Goal: Information Seeking & Learning: Learn about a topic

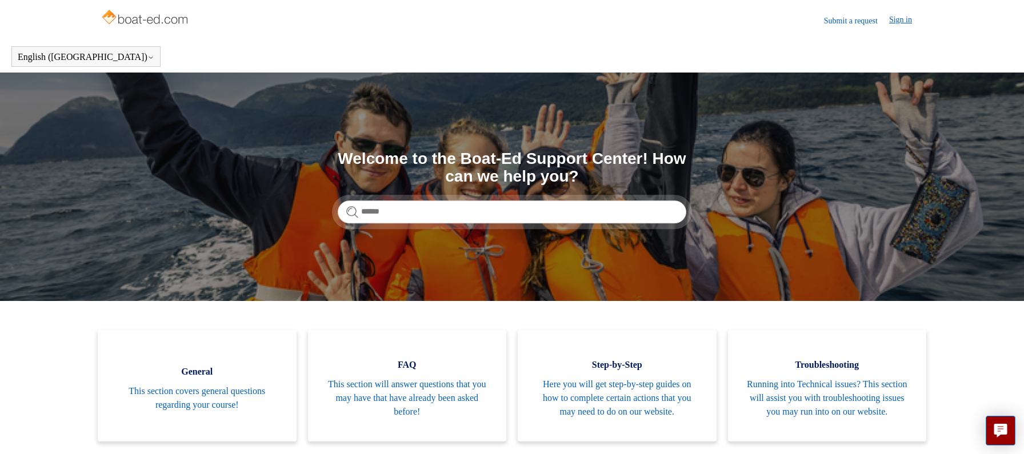
click at [905, 18] on link "Sign in" at bounding box center [906, 21] width 34 height 14
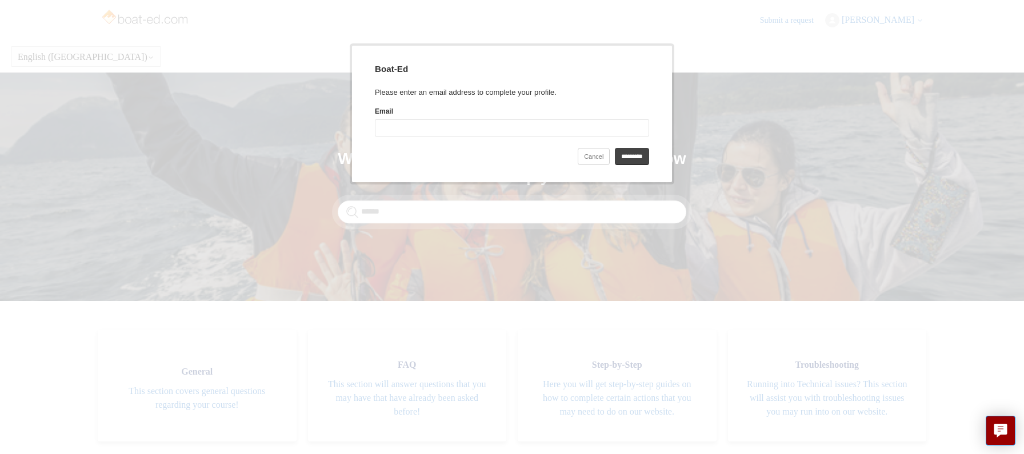
click at [403, 130] on input "Email" at bounding box center [512, 127] width 274 height 17
type input "**********"
click at [615, 154] on input "*********" at bounding box center [632, 156] width 34 height 17
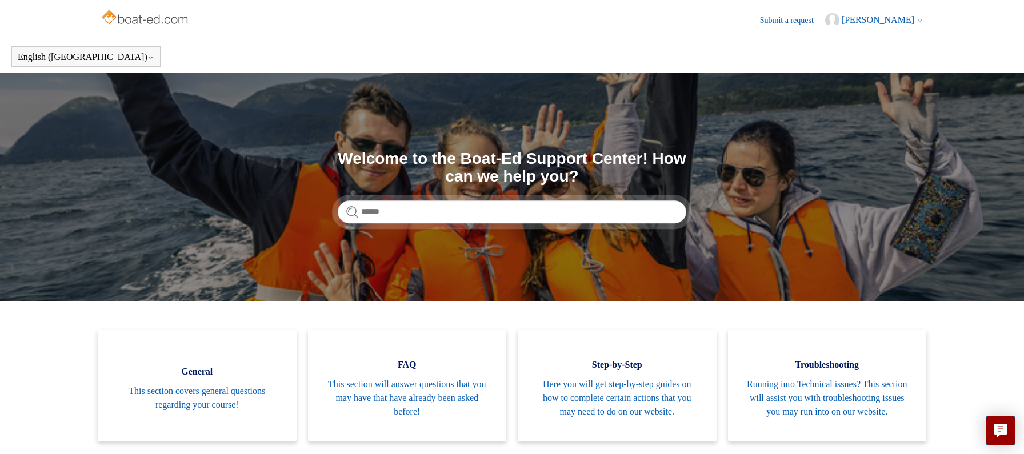
click at [868, 19] on span "[PERSON_NAME]" at bounding box center [878, 20] width 73 height 10
click at [864, 43] on link "My activities" at bounding box center [874, 44] width 96 height 20
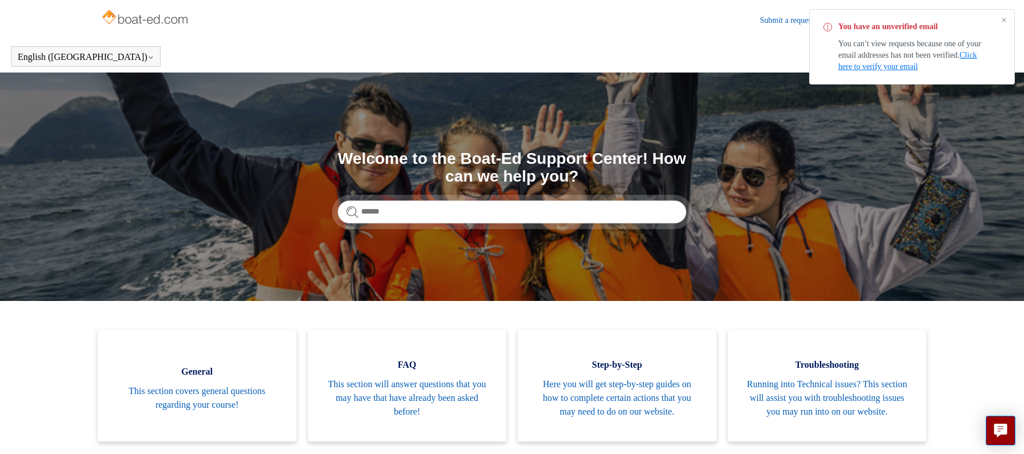
click at [893, 66] on link "Click here to verify your email" at bounding box center [907, 61] width 139 height 20
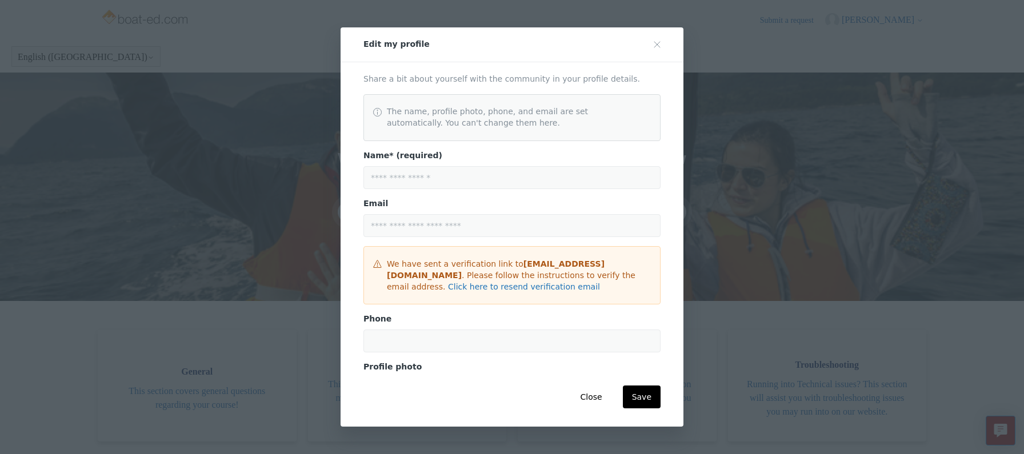
scroll to position [149, 0]
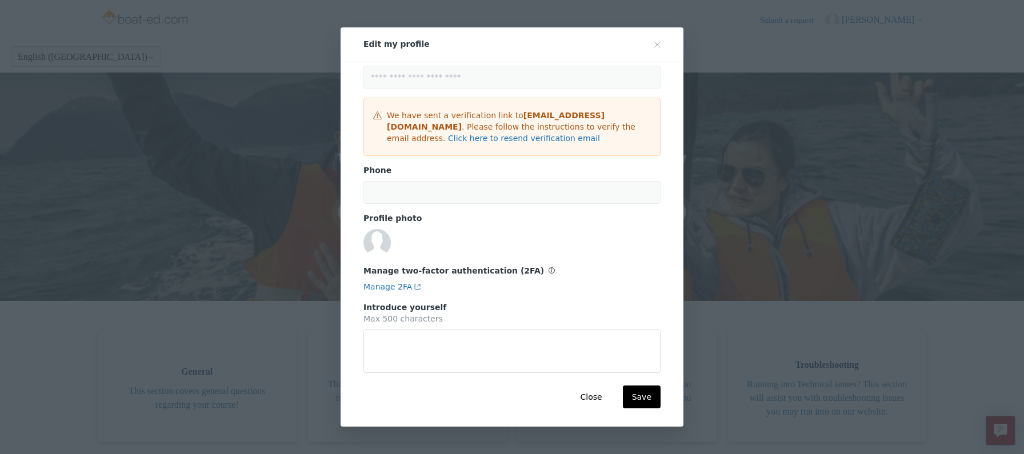
click at [418, 192] on input "tel" at bounding box center [511, 192] width 297 height 23
click at [387, 191] on input "tel" at bounding box center [511, 192] width 297 height 23
type textarea "*"
click at [391, 192] on input "tel" at bounding box center [511, 192] width 297 height 23
click at [393, 286] on link "Manage 2FA" at bounding box center [392, 286] width 58 height 9
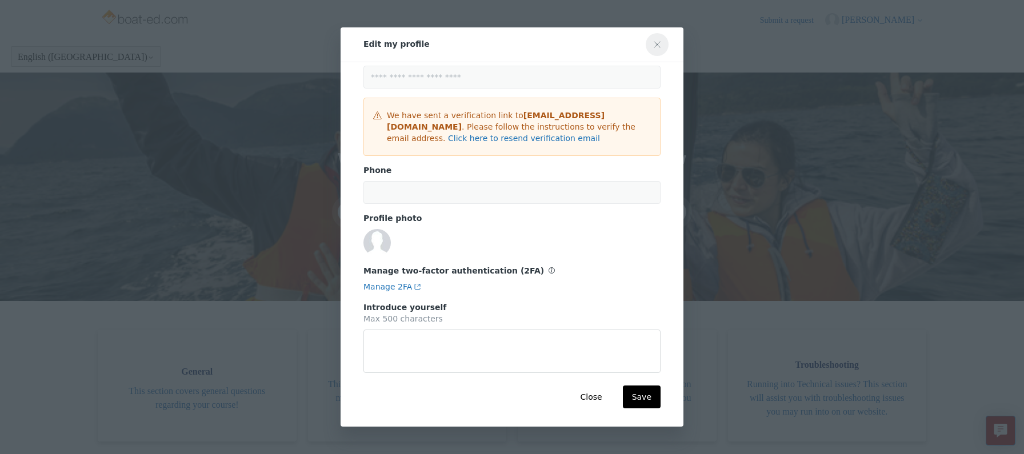
click at [658, 46] on icon "Close modal" at bounding box center [657, 45] width 6 height 6
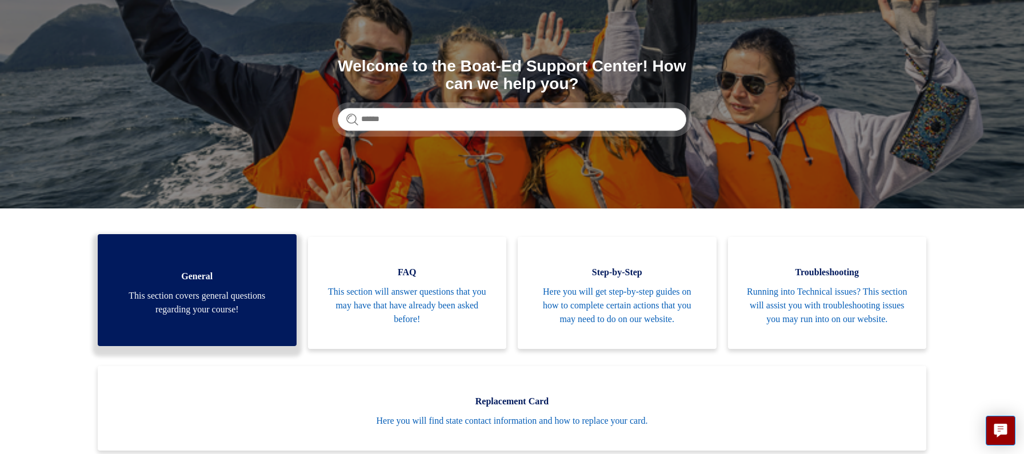
scroll to position [0, 0]
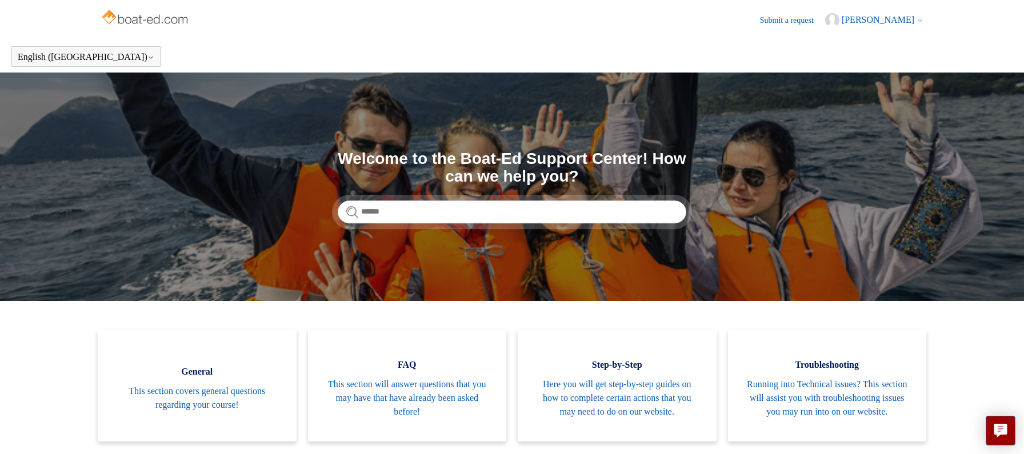
click at [895, 20] on span "[PERSON_NAME]" at bounding box center [878, 20] width 73 height 10
click at [770, 101] on section "Search Welcome to the Boat-Ed Support Center! How can we help you?" at bounding box center [512, 187] width 1024 height 229
click at [399, 210] on input "Search" at bounding box center [512, 212] width 349 height 23
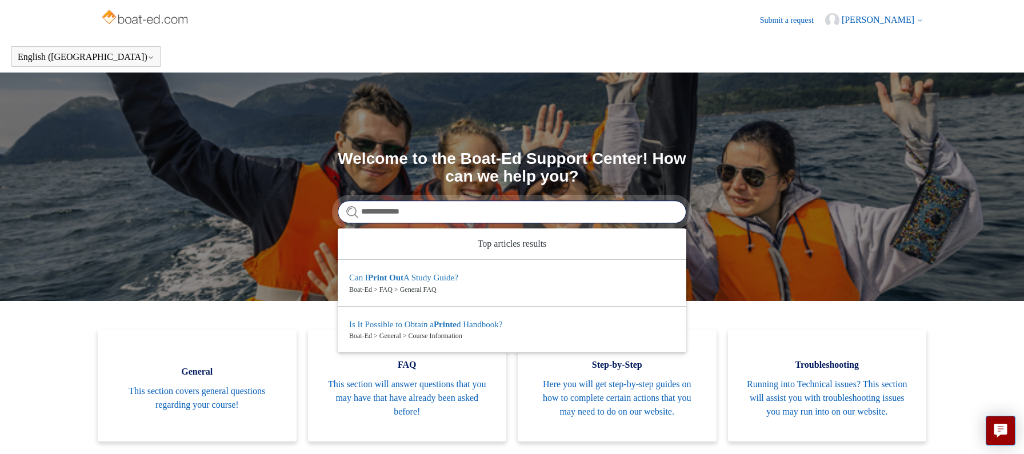
type input "**********"
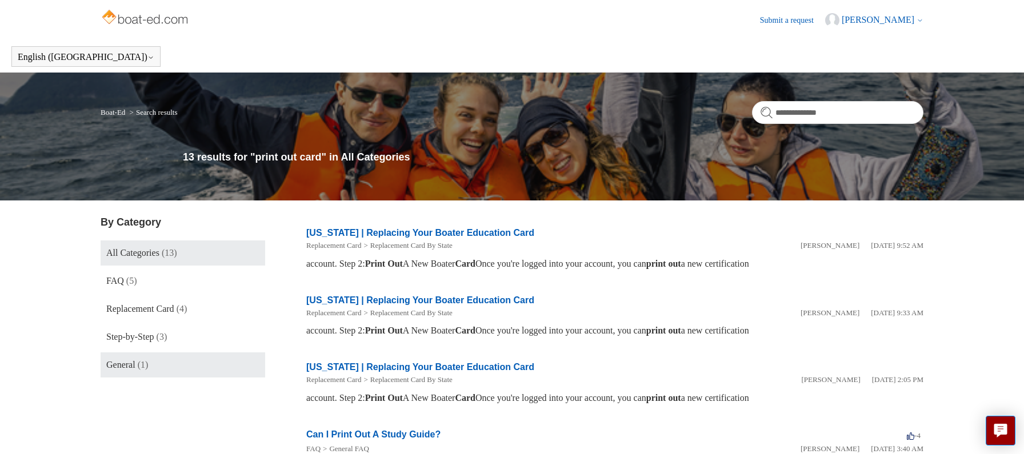
click at [134, 365] on span "General" at bounding box center [120, 365] width 29 height 10
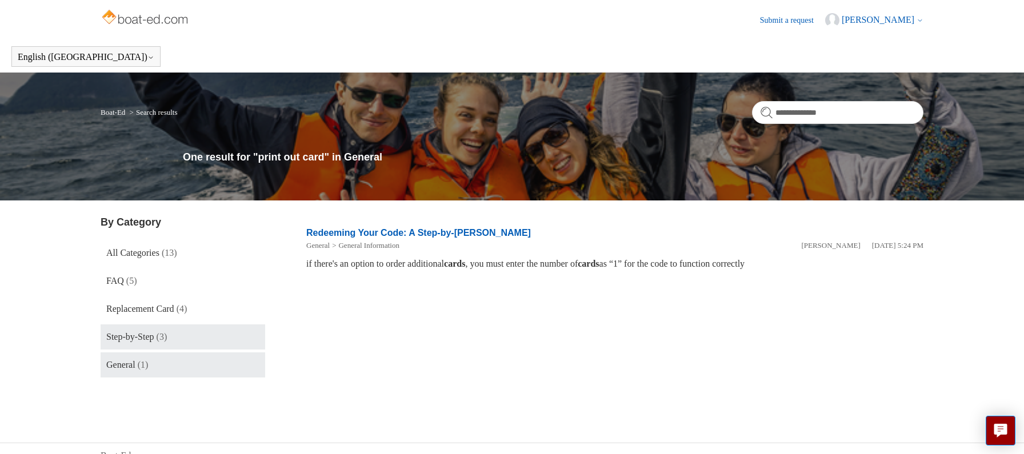
click at [154, 339] on span "Step-by-Step" at bounding box center [130, 337] width 48 height 10
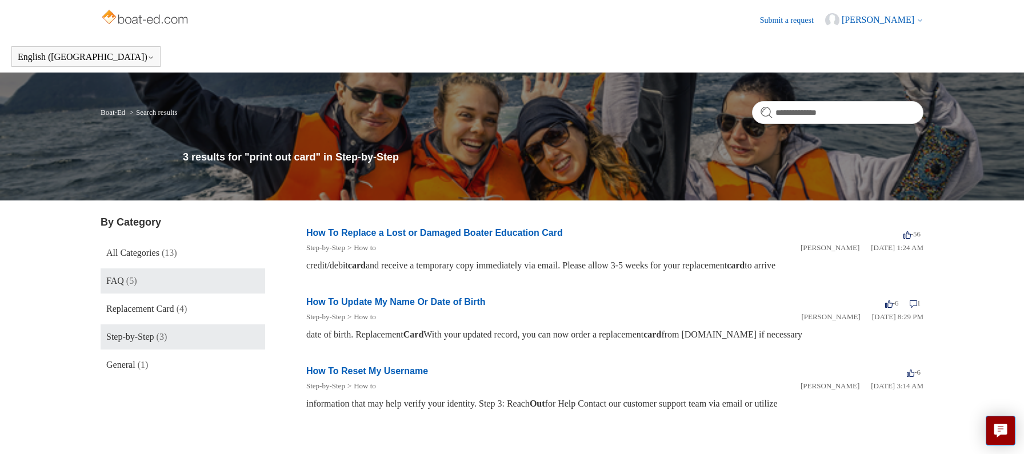
click at [126, 280] on link "FAQ (5)" at bounding box center [183, 281] width 165 height 25
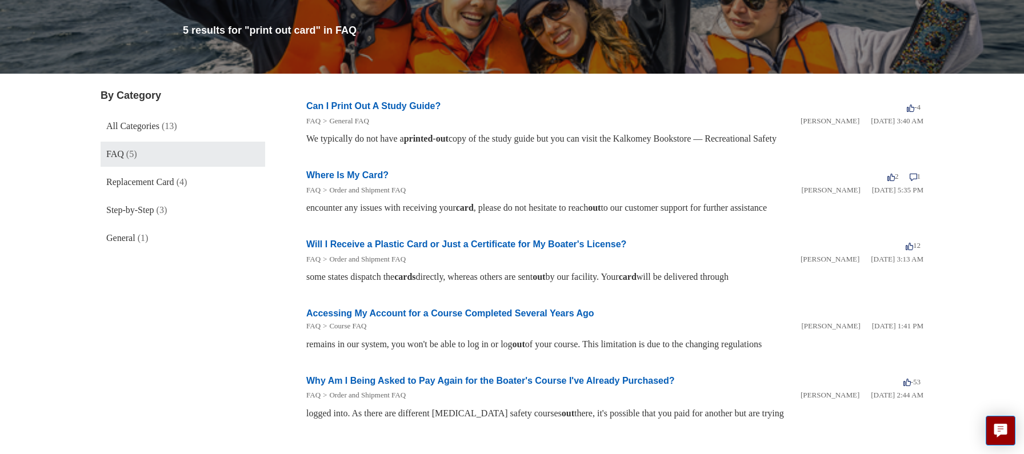
scroll to position [171, 0]
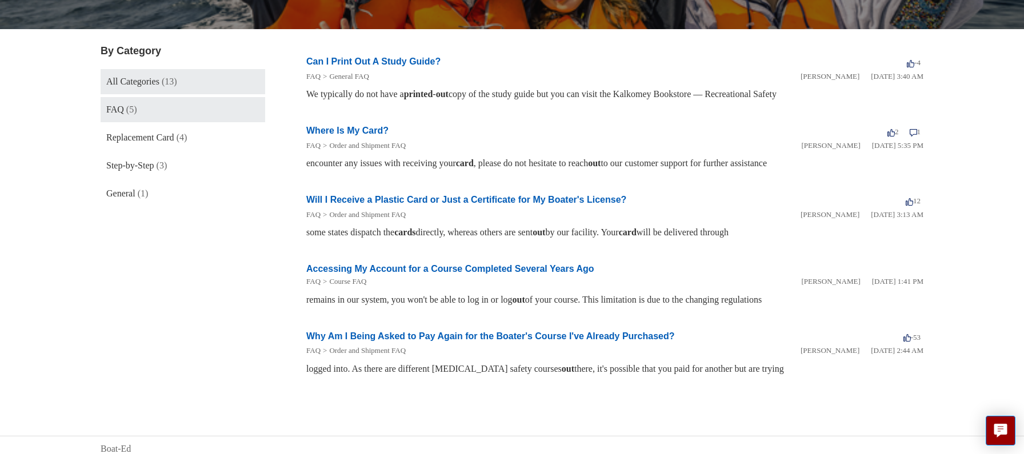
click at [163, 81] on link "All Categories (13)" at bounding box center [183, 81] width 165 height 25
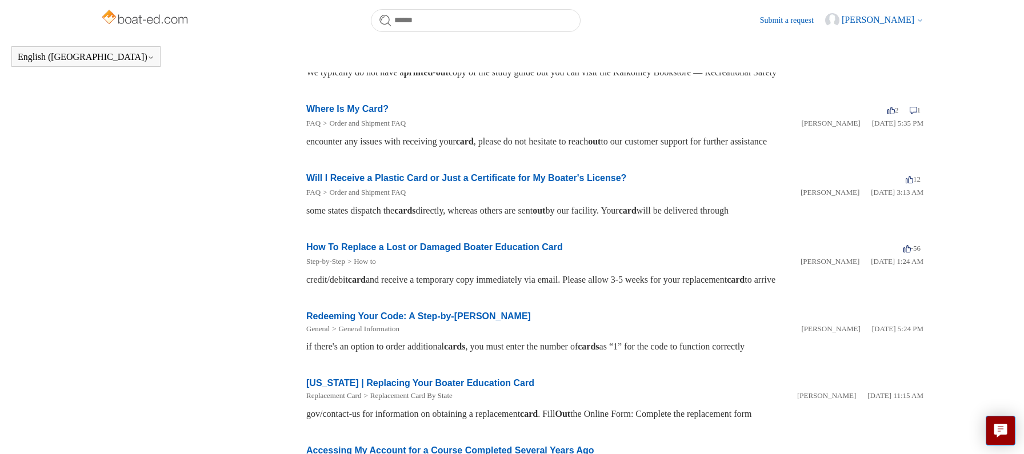
scroll to position [510, 0]
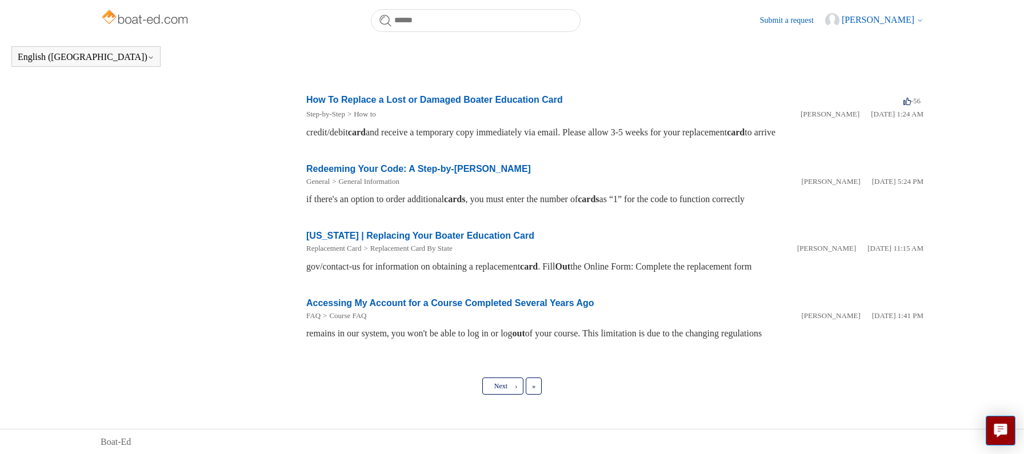
click at [885, 18] on span "[PERSON_NAME]" at bounding box center [878, 20] width 73 height 10
click at [860, 86] on link "Sign out" at bounding box center [874, 84] width 96 height 20
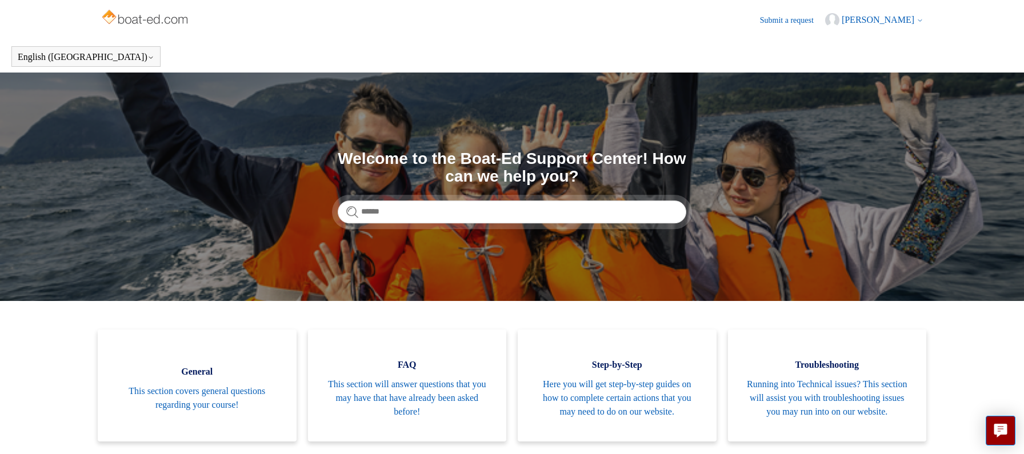
click at [888, 17] on span "[PERSON_NAME]" at bounding box center [878, 20] width 73 height 10
click at [655, 110] on section "Search Welcome to the Boat-Ed Support Center! How can we help you?" at bounding box center [512, 187] width 1024 height 229
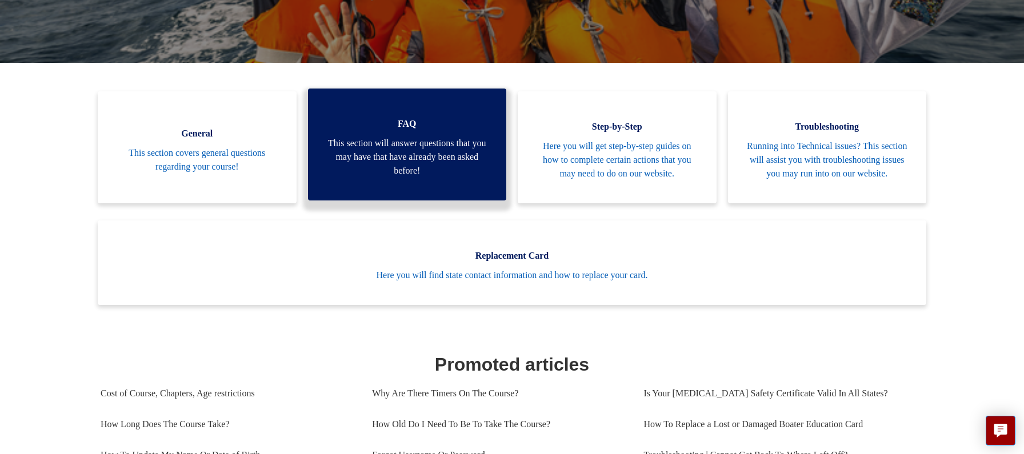
scroll to position [282, 0]
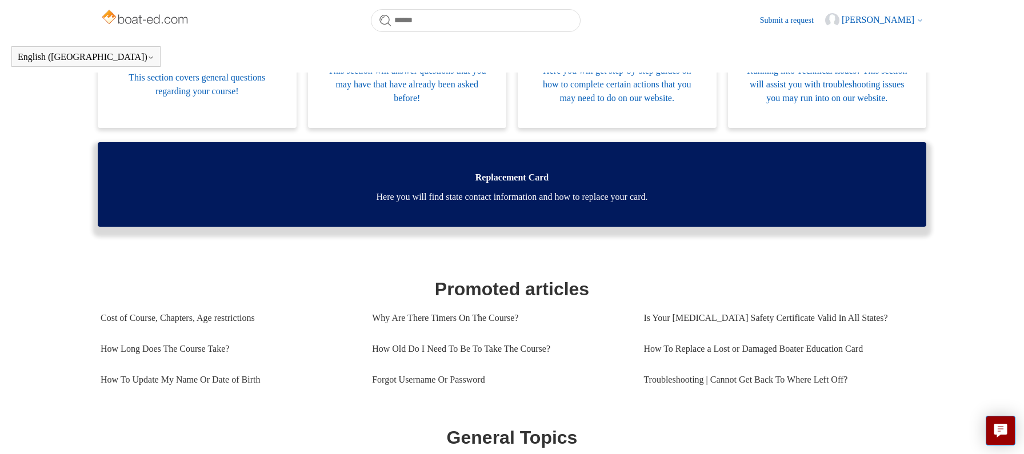
click at [521, 204] on span "Here you will find state contact information and how to replace your card." at bounding box center [512, 197] width 794 height 14
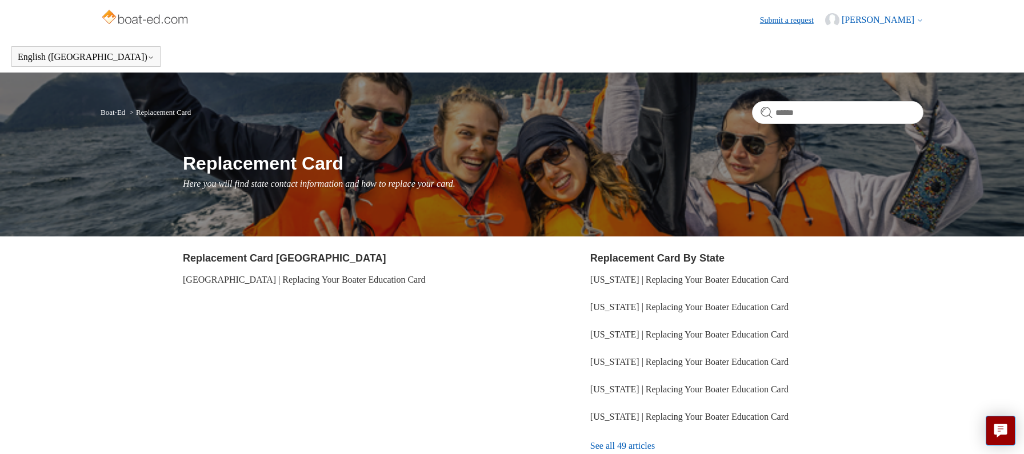
click at [774, 20] on link "Submit a request" at bounding box center [792, 20] width 65 height 12
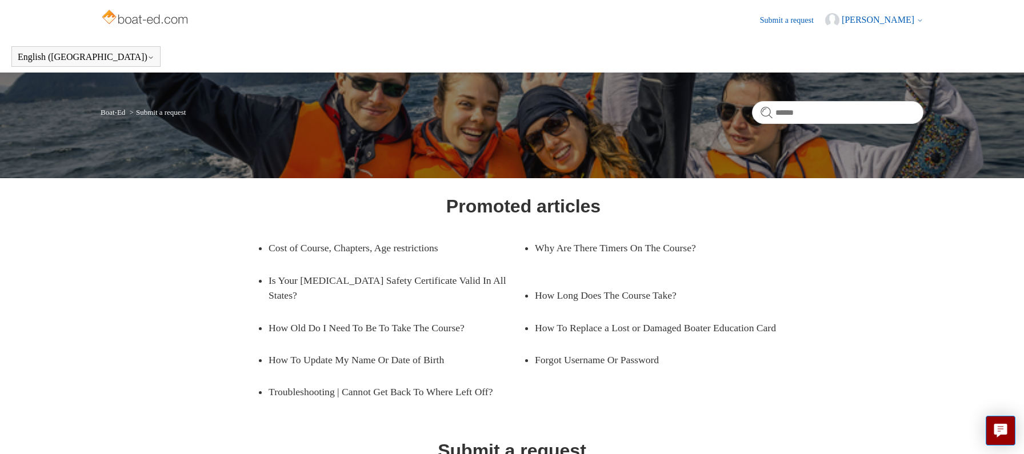
click at [892, 17] on span "Jimmy Villarreal" at bounding box center [878, 20] width 73 height 10
click at [866, 83] on link "Sign out" at bounding box center [874, 84] width 96 height 20
